Goal: Communication & Community: Ask a question

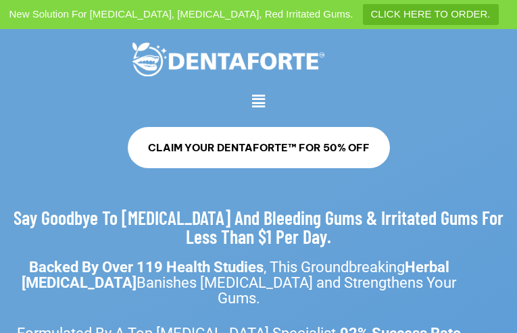
type input "**********"
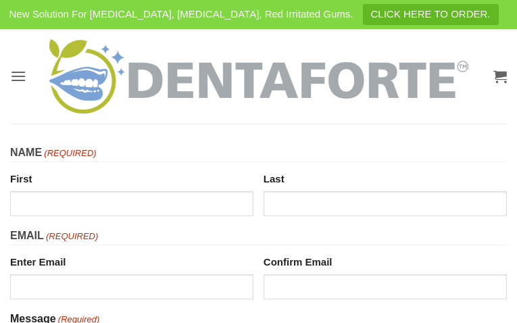
type input "**********"
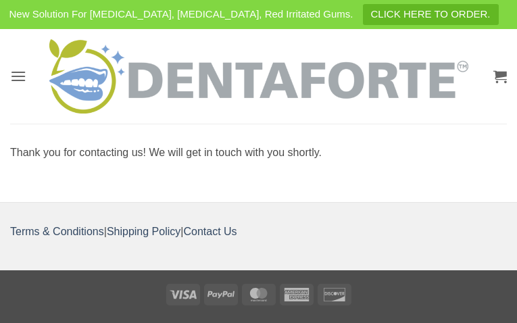
type input "********"
type input "**********"
